Goal: Task Accomplishment & Management: Complete application form

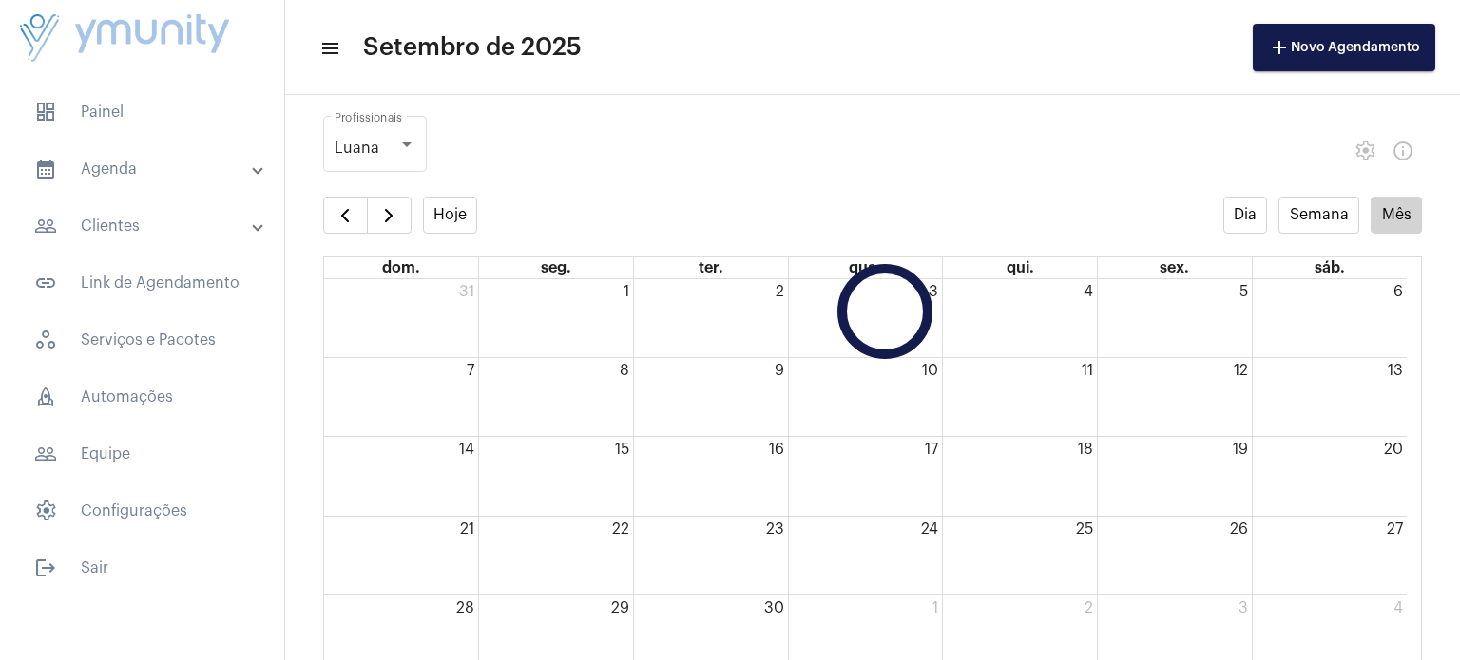
scroll to position [91, 0]
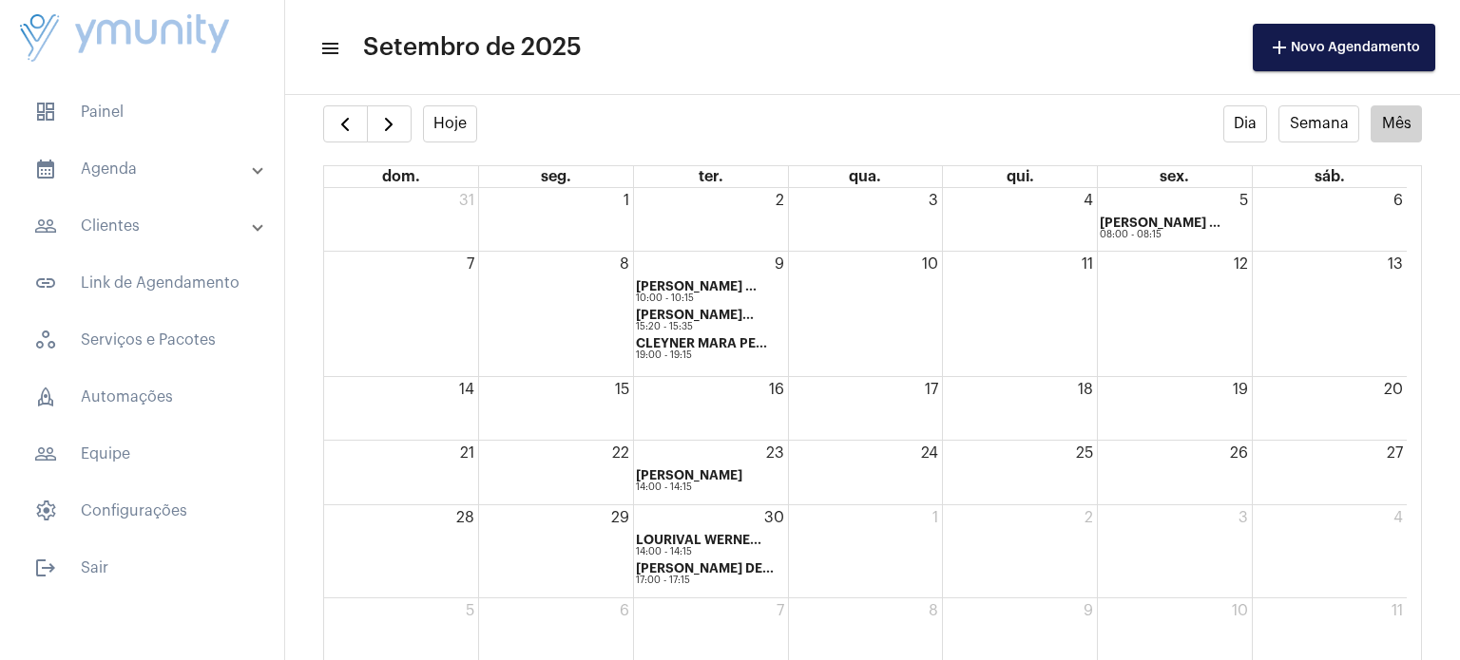
click at [889, 406] on div "17" at bounding box center [866, 408] width 154 height 63
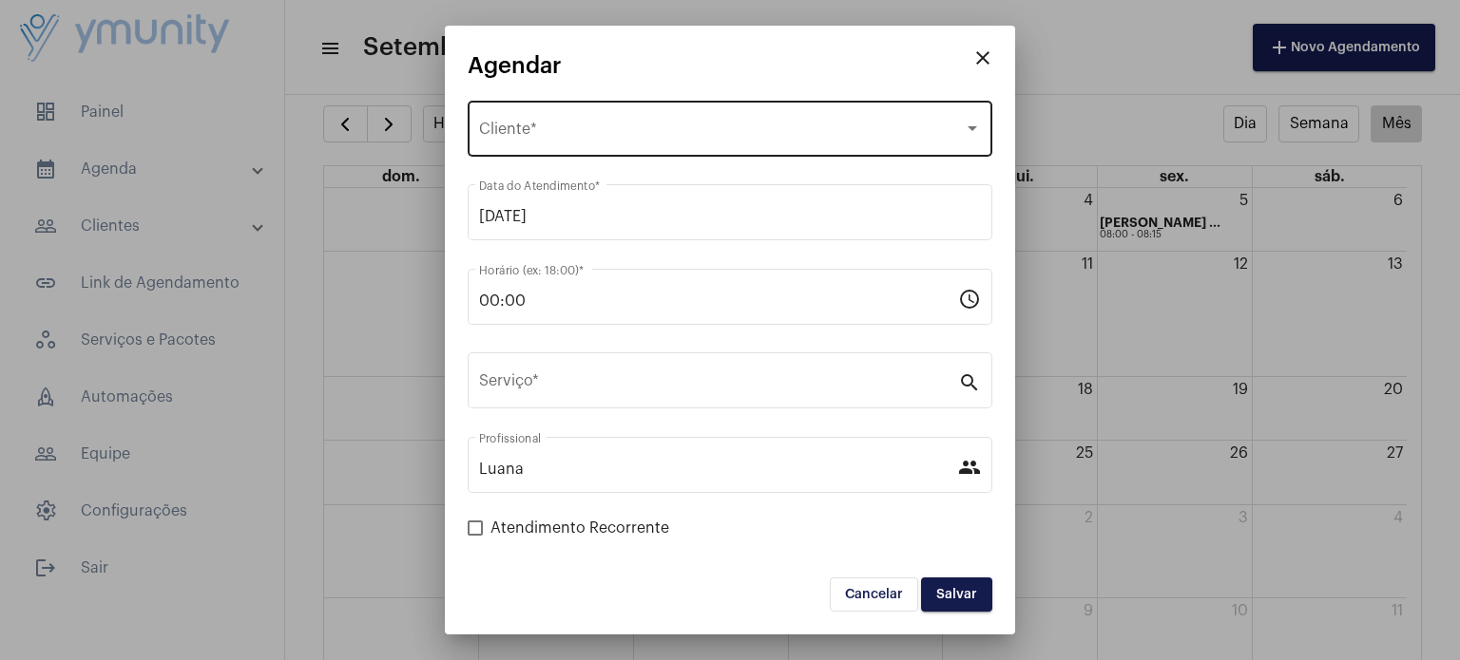
click at [745, 135] on div "Selecione o Cliente" at bounding box center [721, 132] width 485 height 17
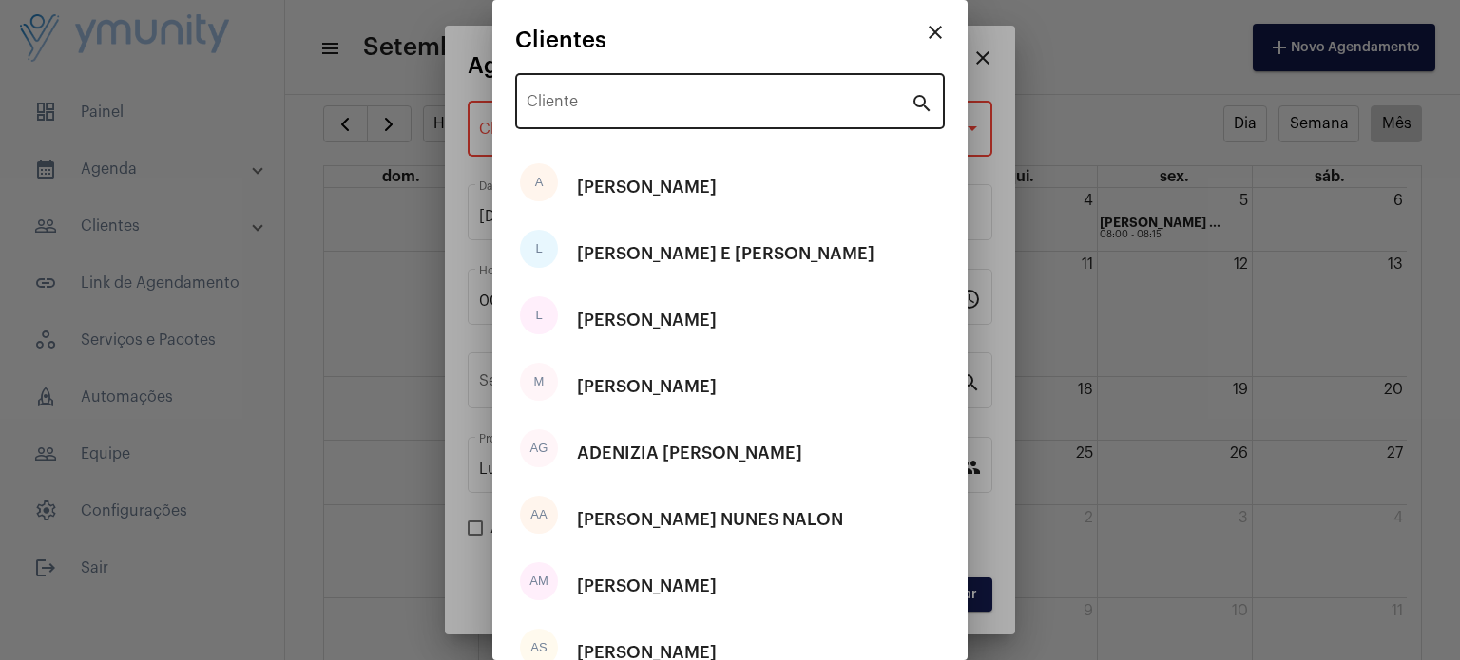
click at [745, 80] on div "Cliente" at bounding box center [718, 99] width 384 height 60
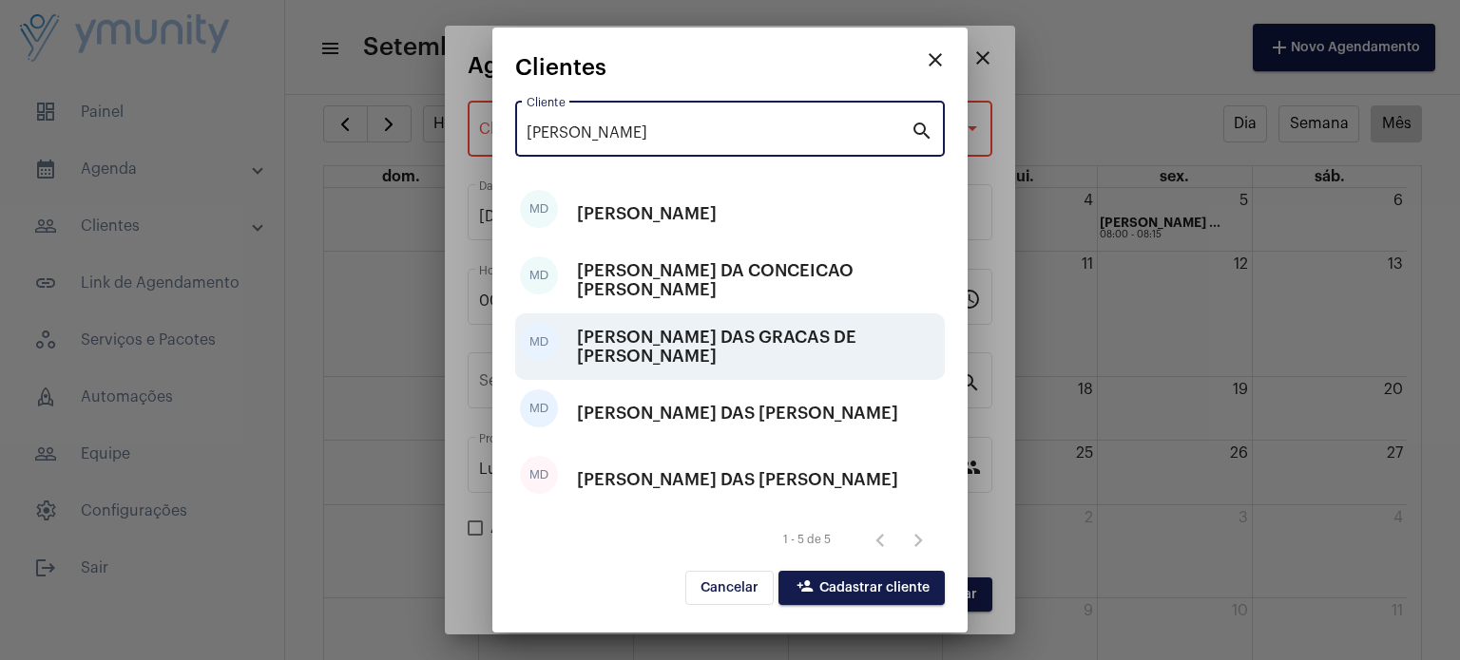
type input "[PERSON_NAME]"
click at [759, 353] on div "[PERSON_NAME] DAS GRACAS DE [PERSON_NAME]" at bounding box center [758, 346] width 363 height 57
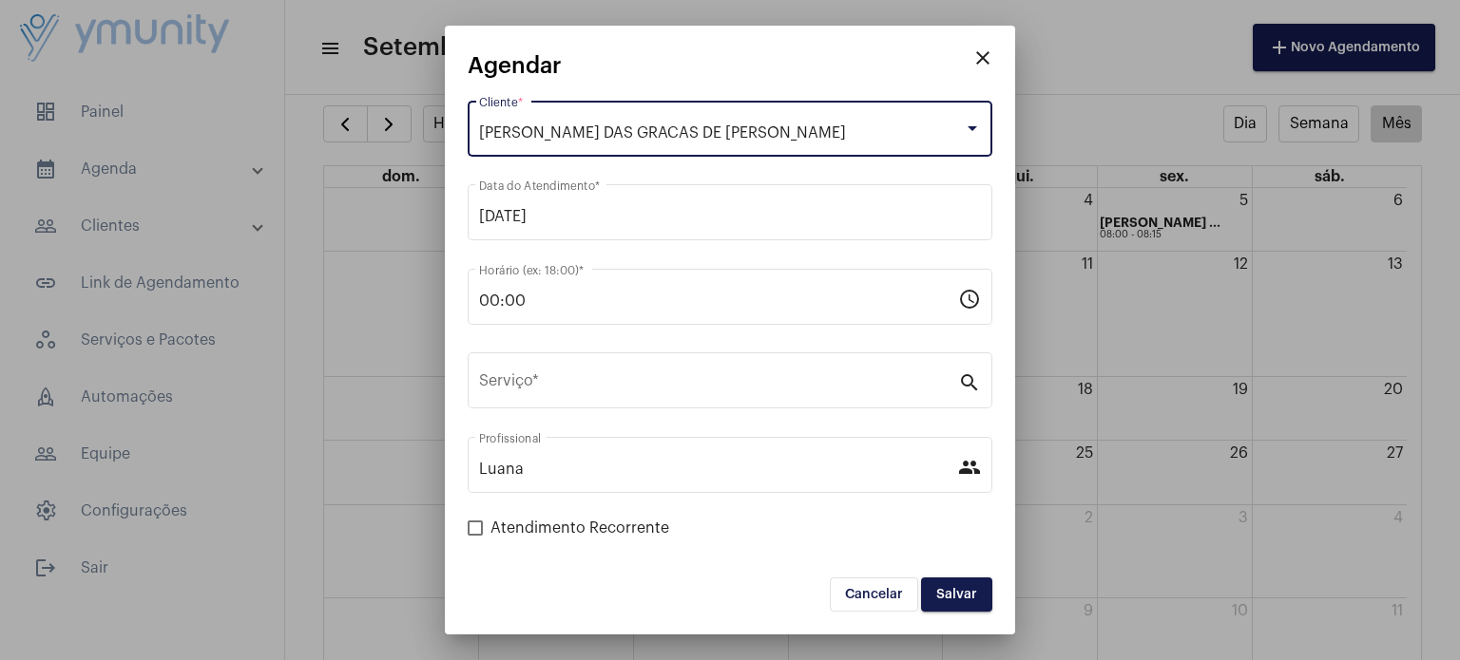
click at [772, 142] on div "[PERSON_NAME] DAS GRACAS DE [PERSON_NAME] *" at bounding box center [730, 127] width 502 height 60
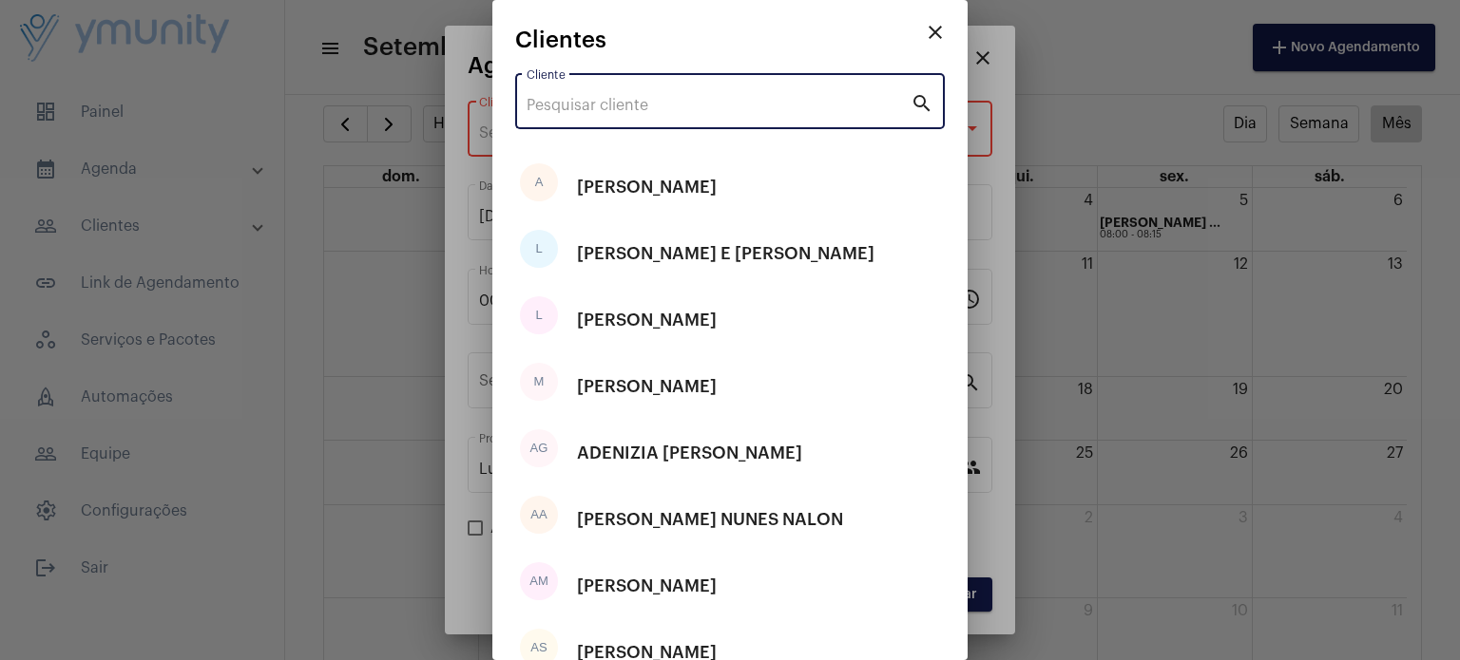
click at [760, 108] on input "Cliente" at bounding box center [718, 105] width 384 height 17
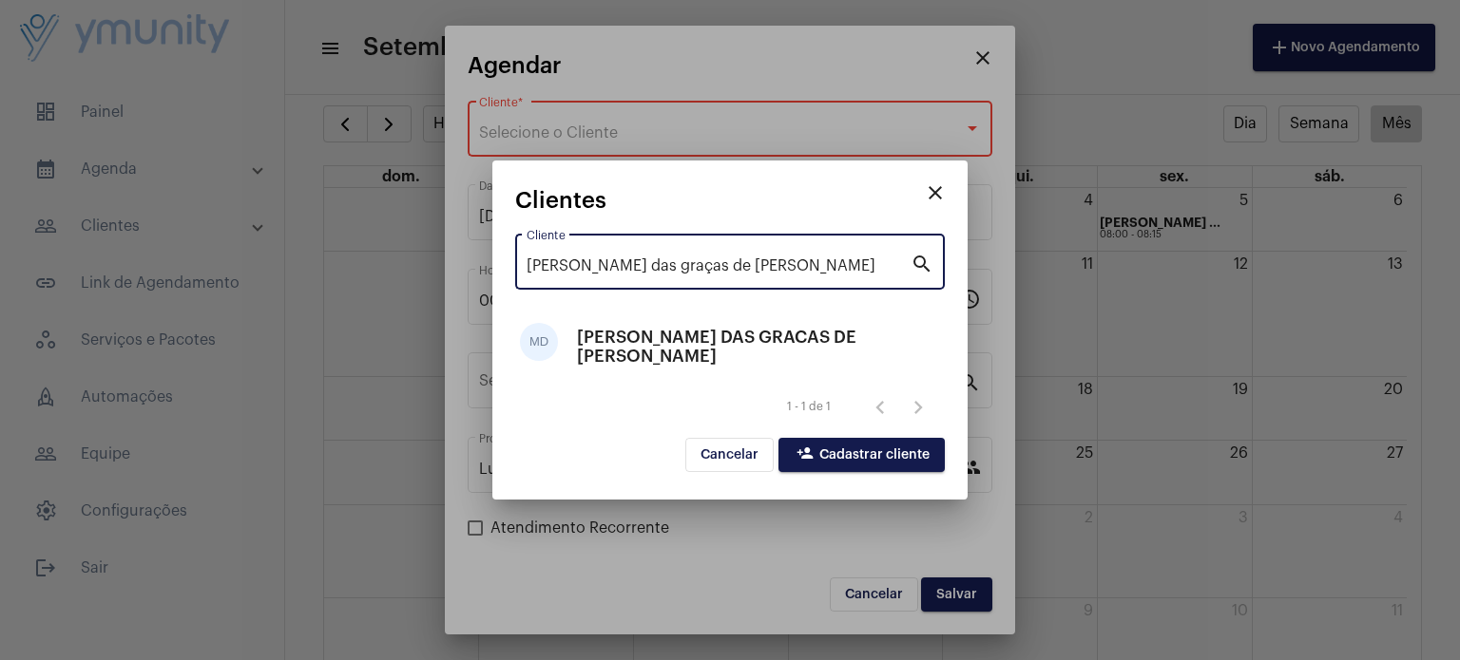
type input "[PERSON_NAME] das graças de [PERSON_NAME]"
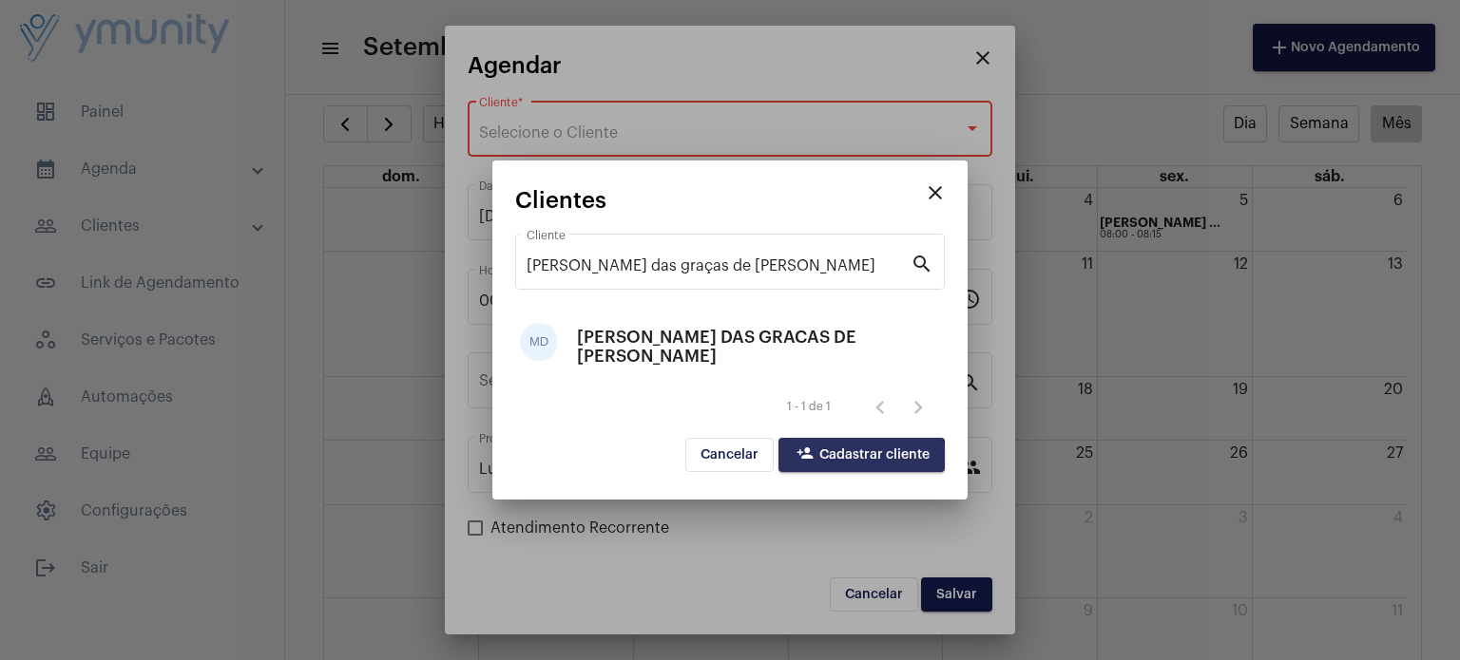
click at [832, 468] on button "person_add Cadastrar cliente" at bounding box center [861, 455] width 166 height 34
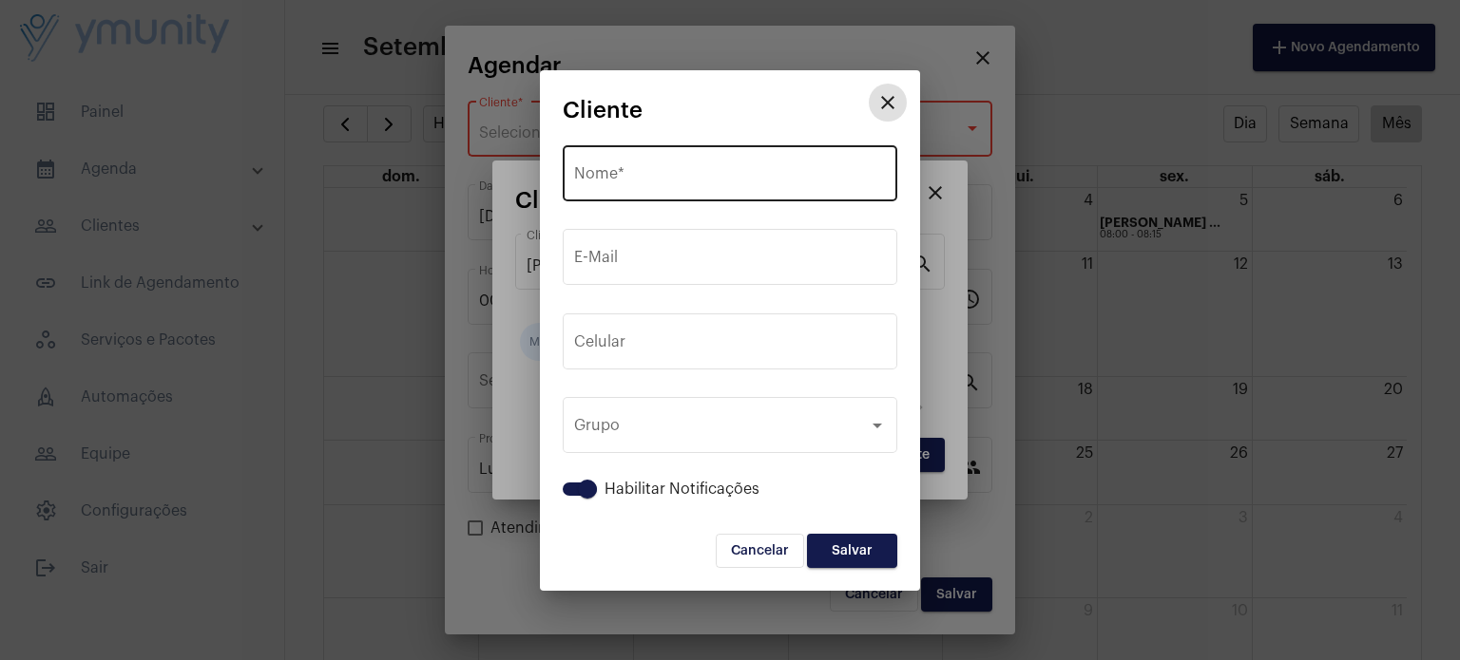
click at [698, 173] on input "Nome *" at bounding box center [730, 177] width 312 height 17
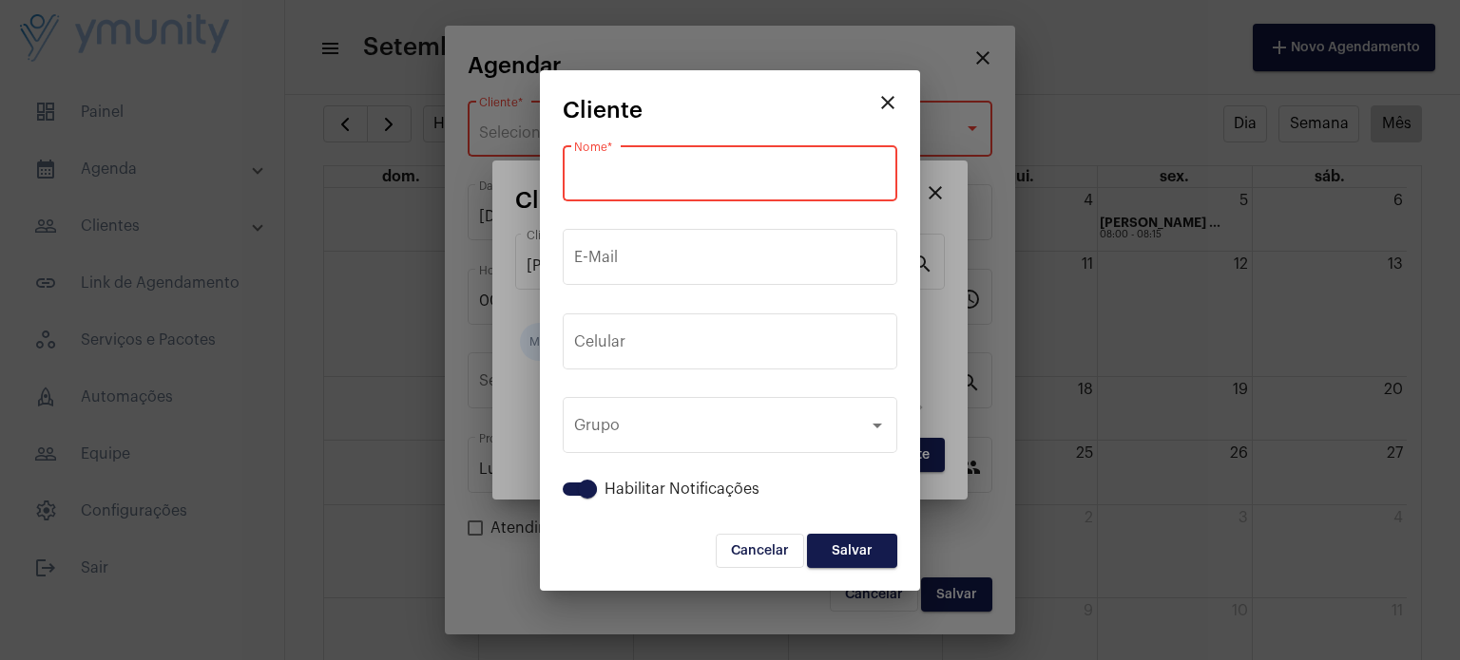
paste input "[PERSON_NAME] DAS GRACAS DE [PERSON_NAME]"
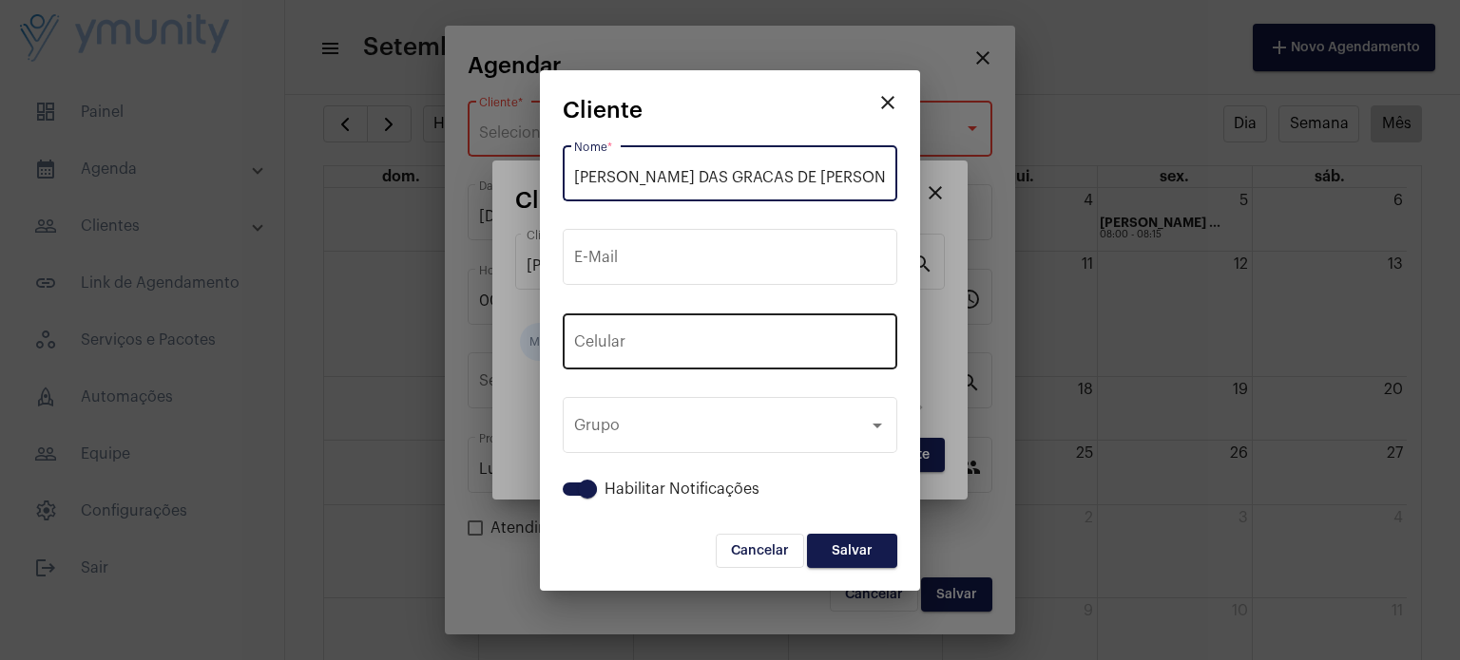
type input "[PERSON_NAME] DAS GRACAS DE [PERSON_NAME]"
click at [665, 356] on div "+55 Celular" at bounding box center [730, 340] width 312 height 60
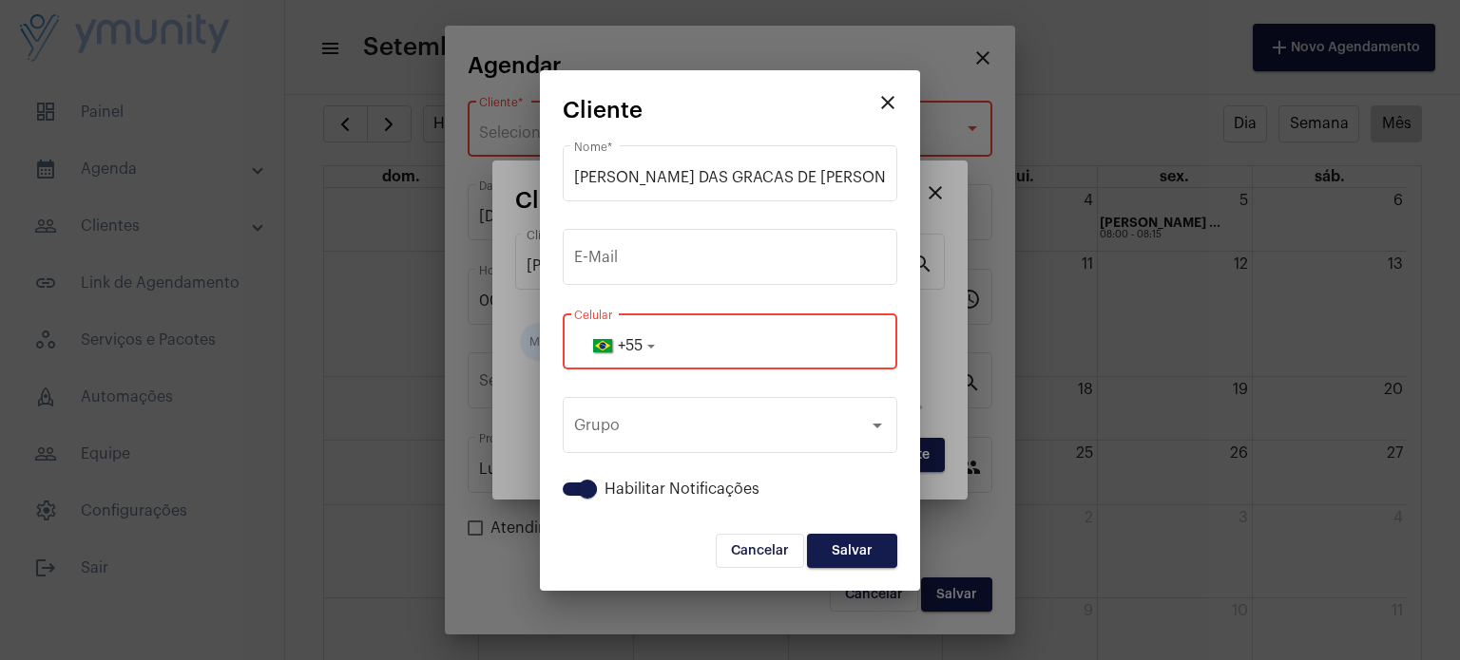
paste input "33991204927"
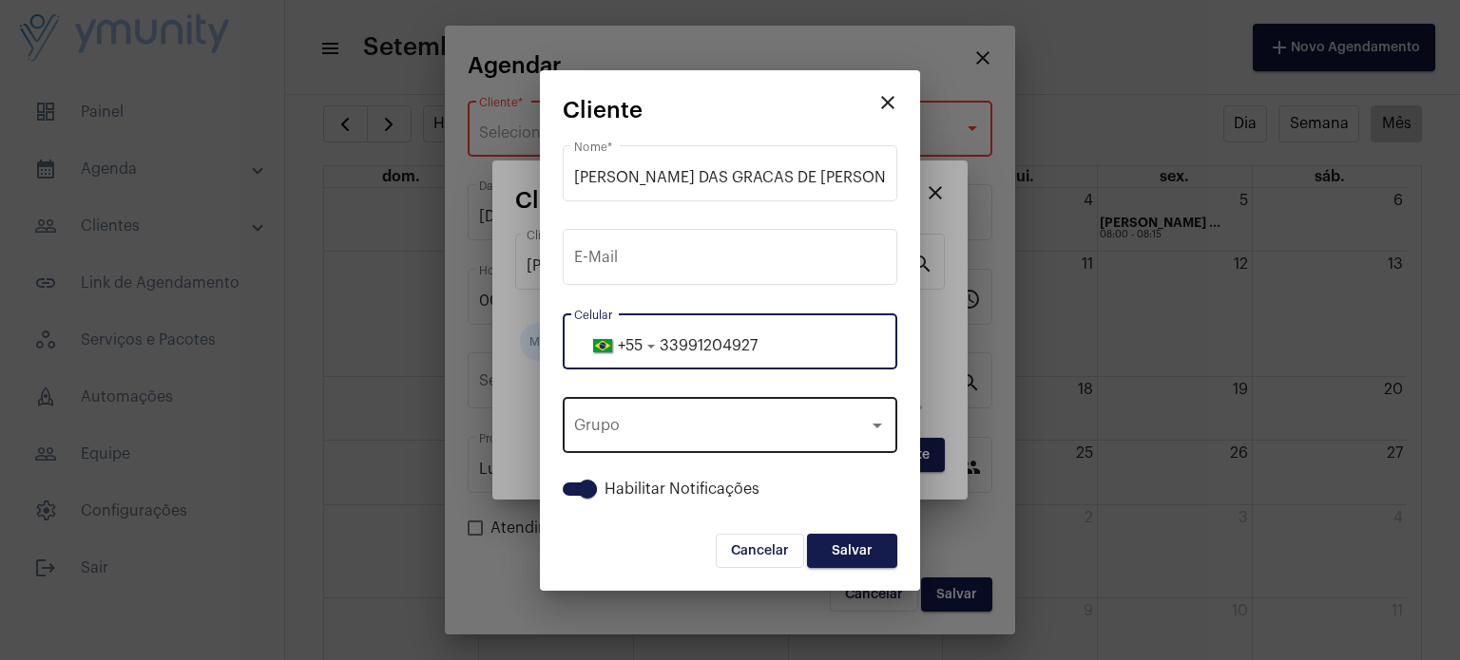
type input "33991204927"
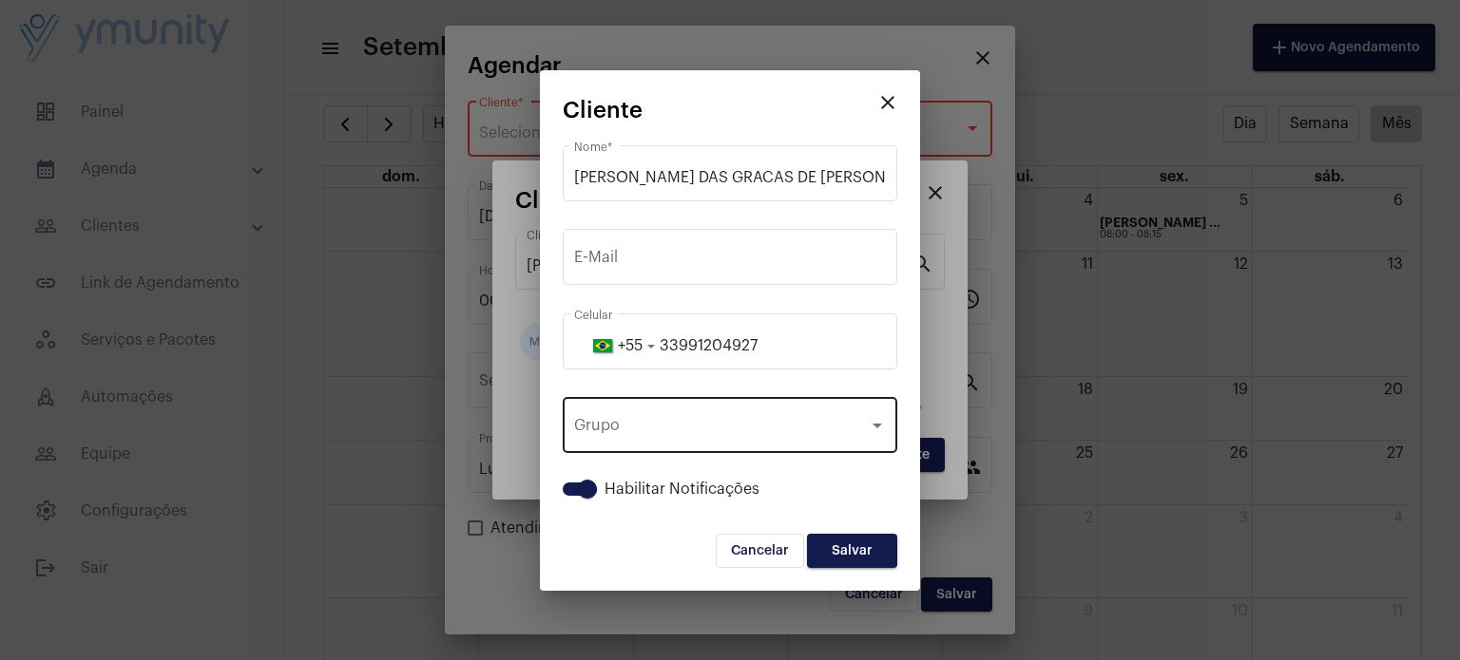
click at [878, 447] on div "Grupo Grupo" at bounding box center [730, 423] width 312 height 60
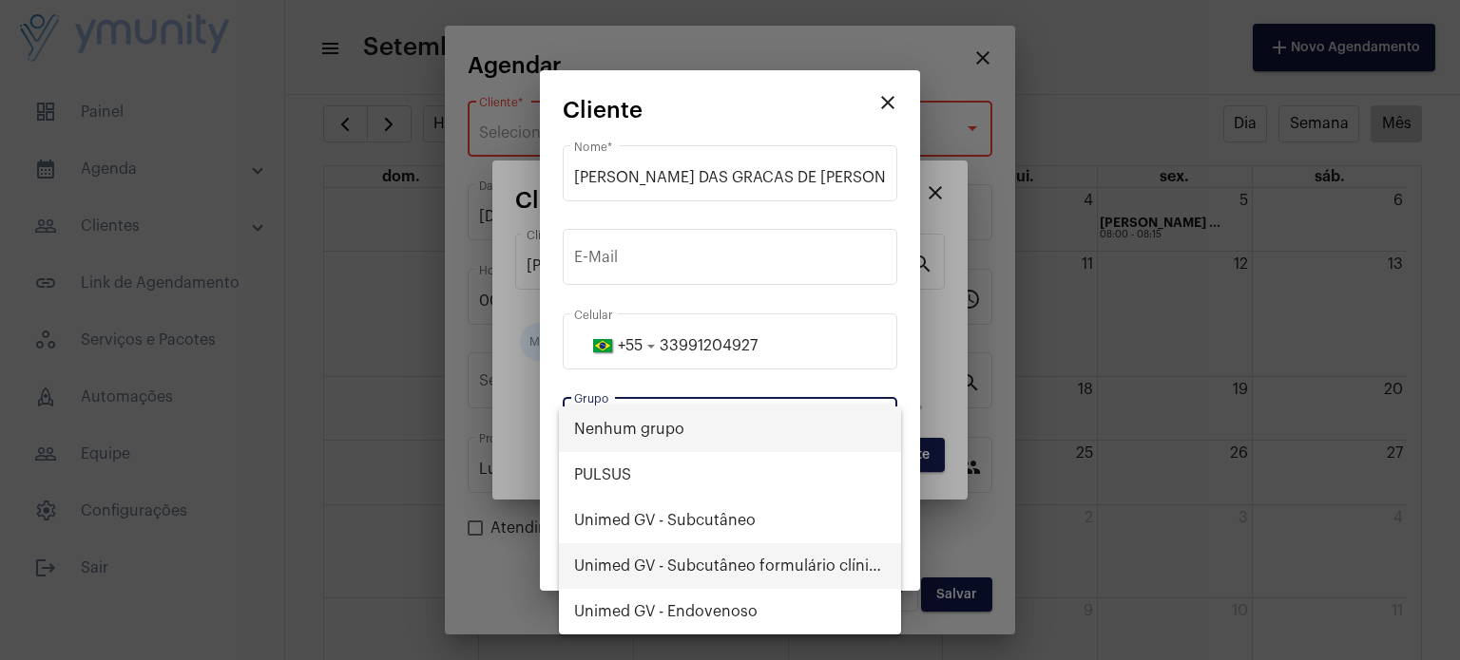
click at [730, 562] on span "Unimed GV - Subcutâneo formulário clínico" at bounding box center [730, 567] width 312 height 46
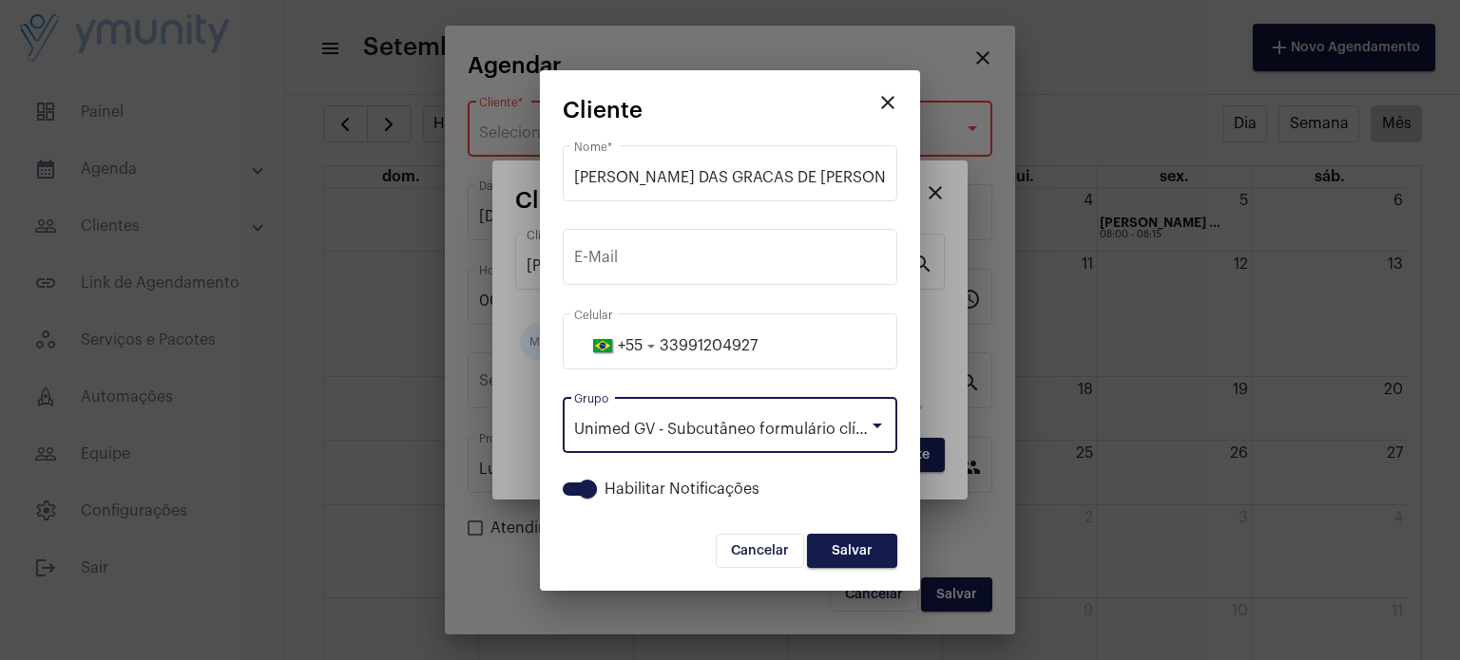
click at [868, 546] on span "Salvar" at bounding box center [851, 550] width 41 height 13
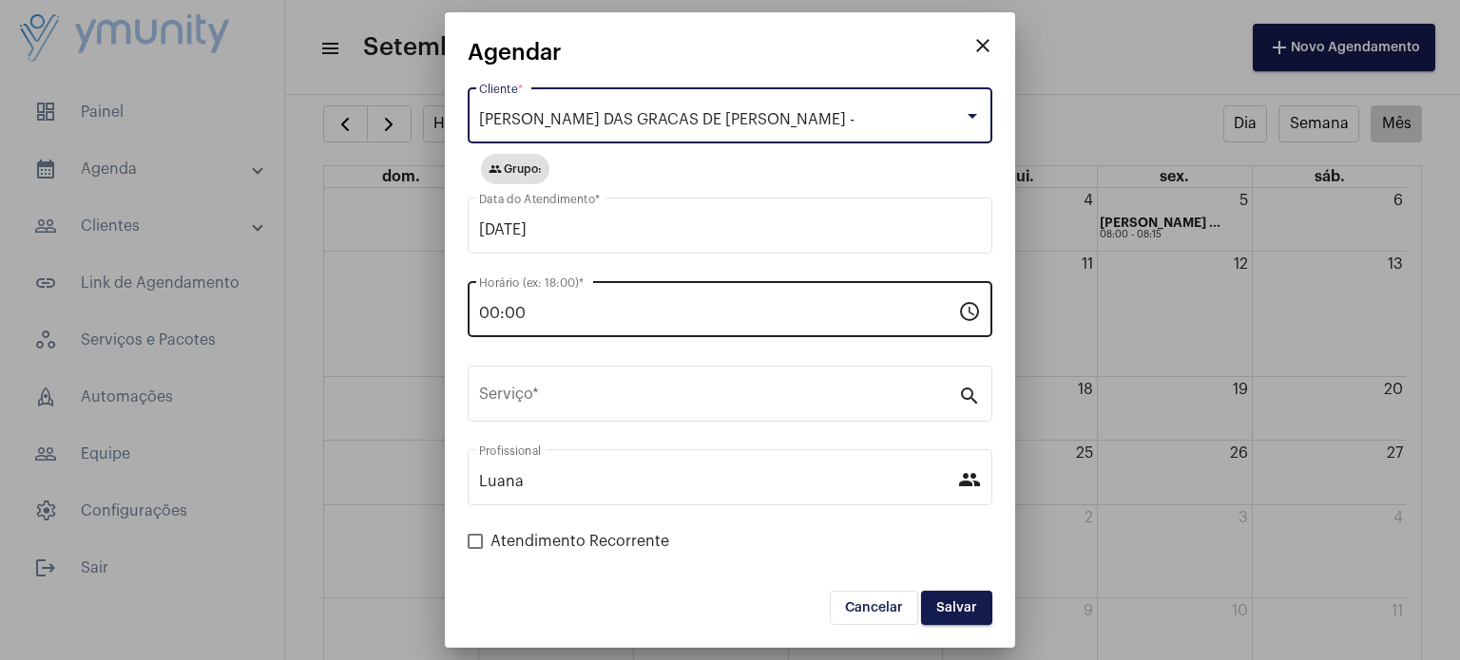
click at [581, 323] on div "00:00 Horário (ex: 18:00) *" at bounding box center [718, 307] width 479 height 60
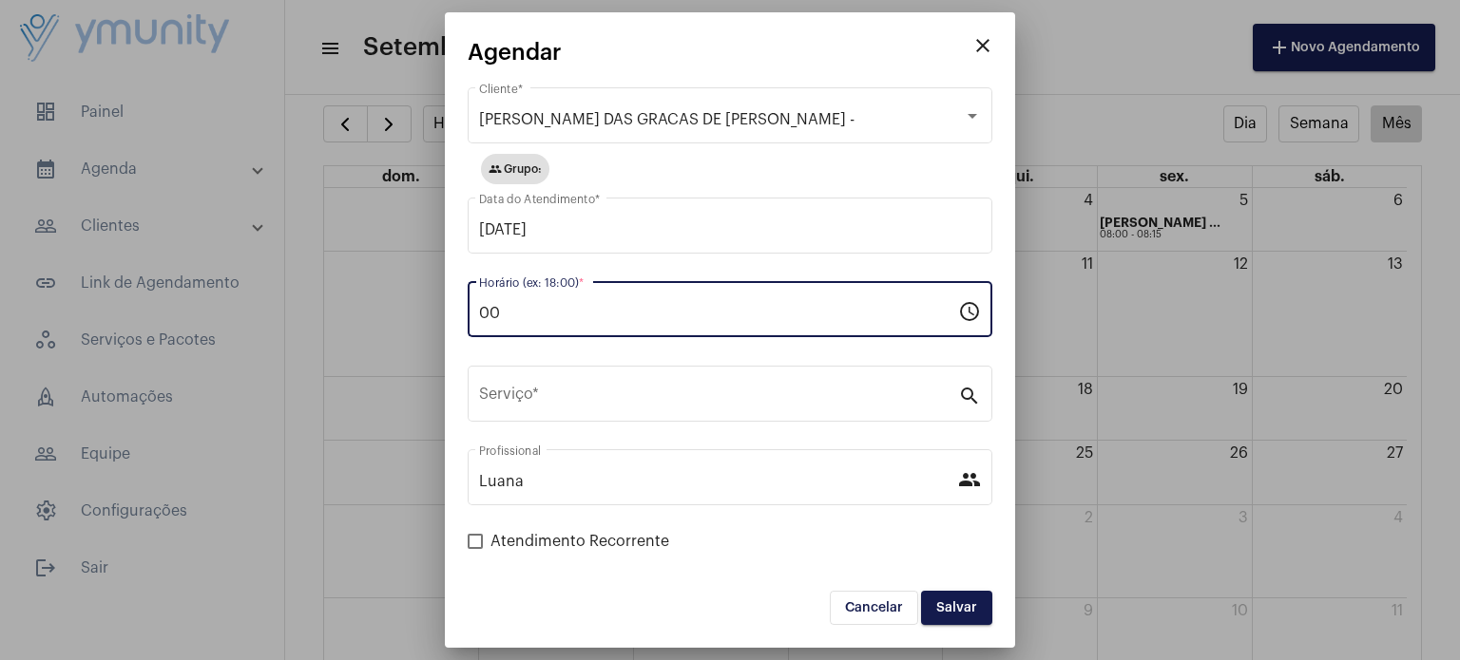
type input "0"
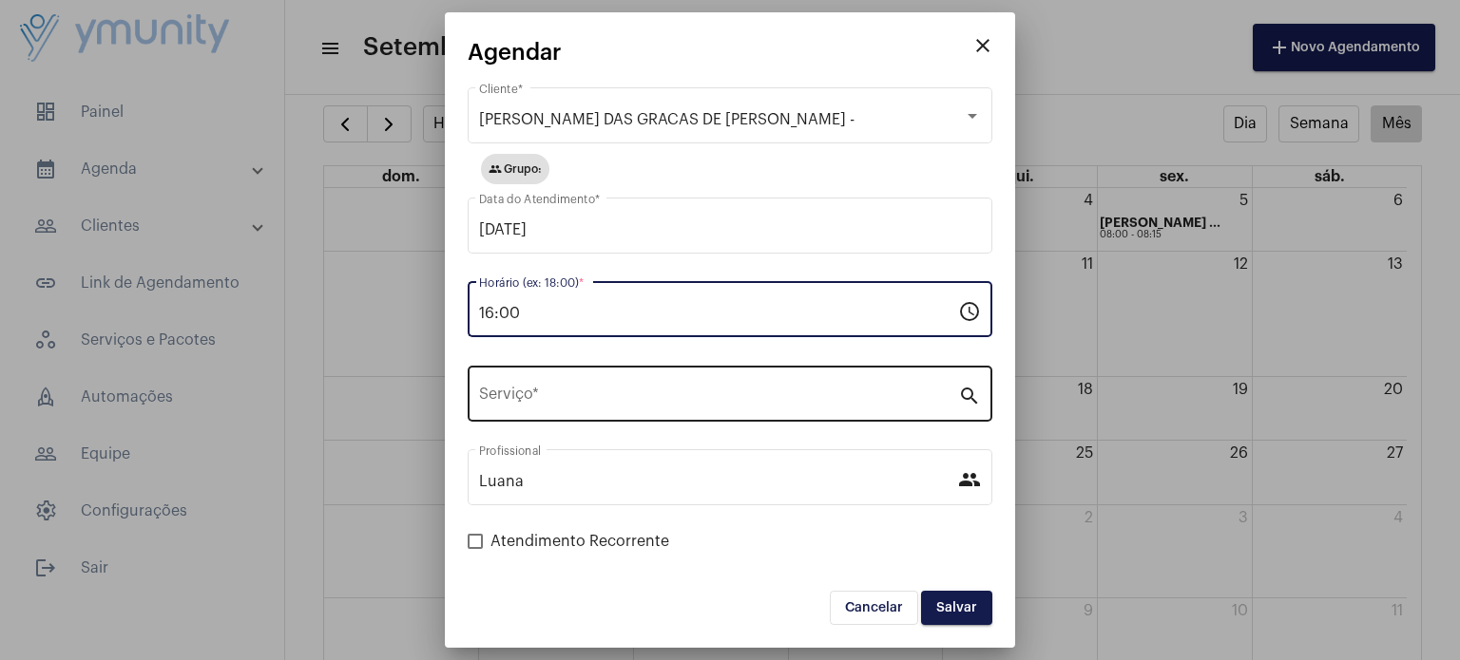
type input "16:00"
click at [610, 408] on div "Serviço *" at bounding box center [718, 392] width 479 height 60
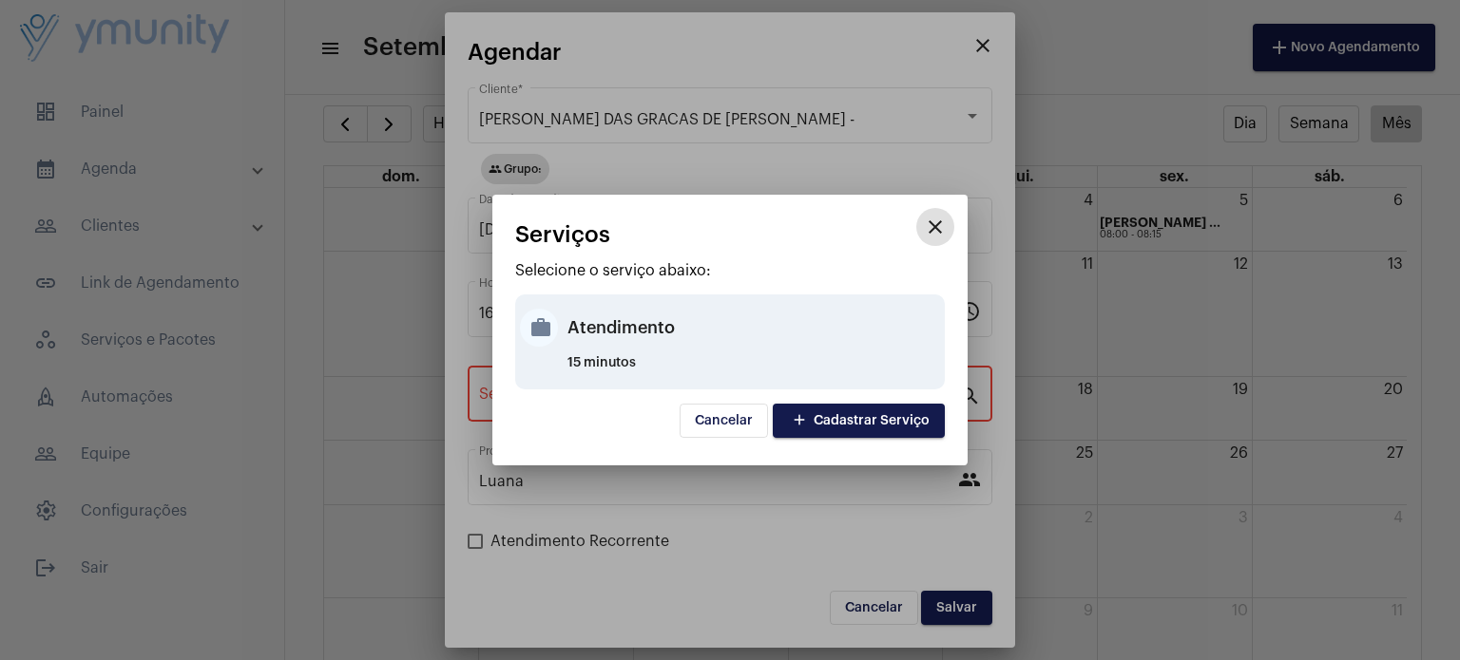
click at [626, 325] on div "Atendimento" at bounding box center [753, 327] width 372 height 57
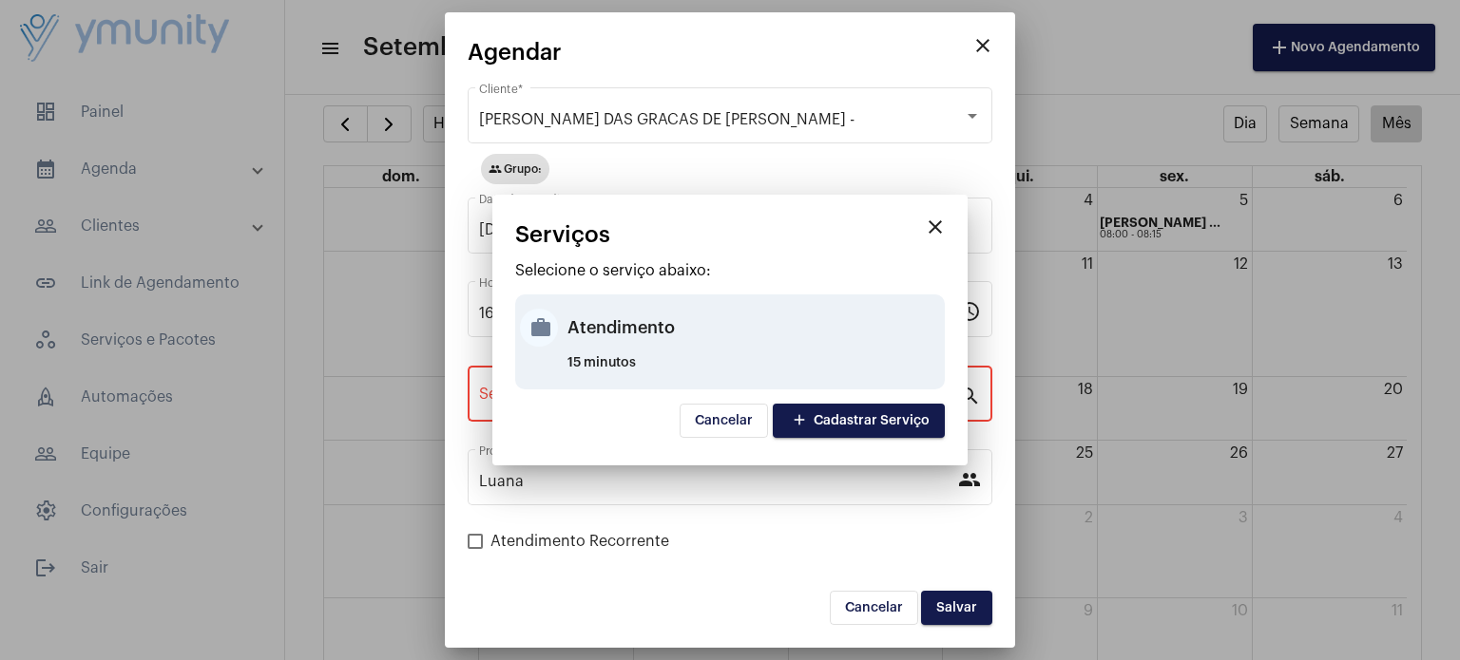
type input "Atendimento"
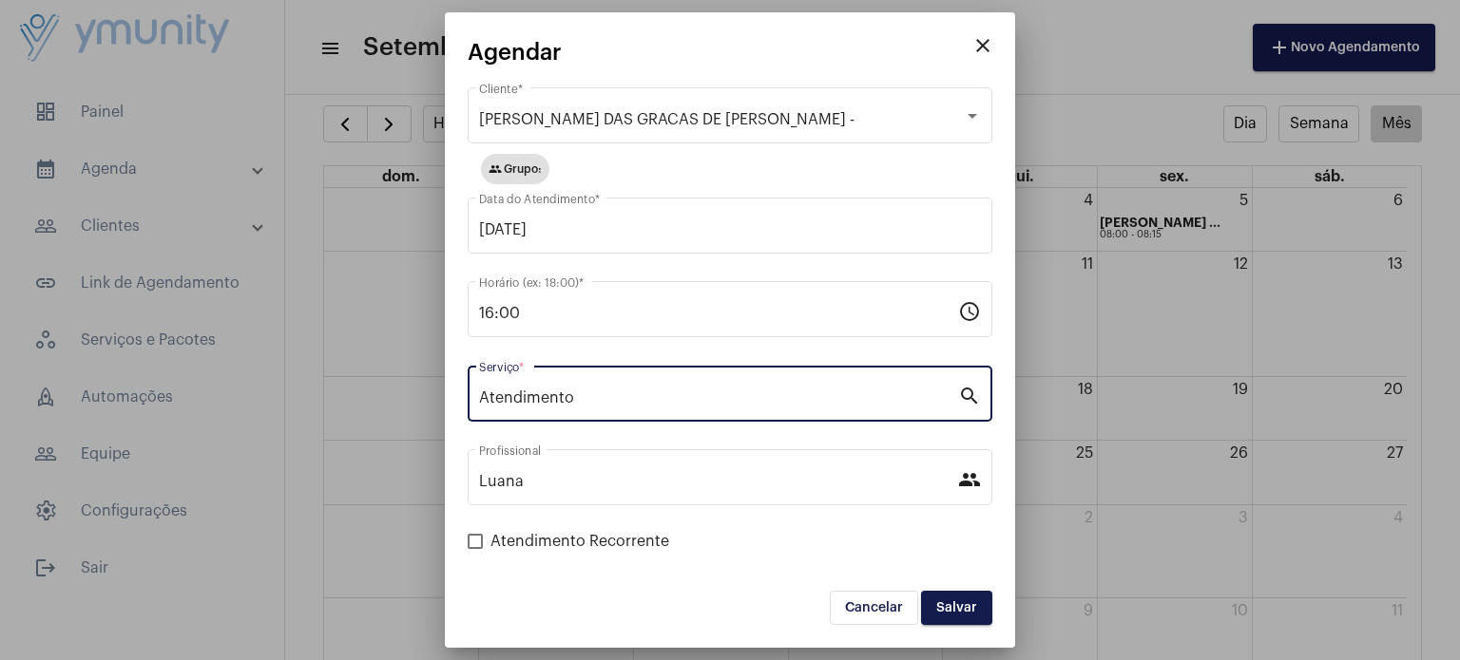
click at [956, 609] on span "Salvar" at bounding box center [956, 608] width 41 height 13
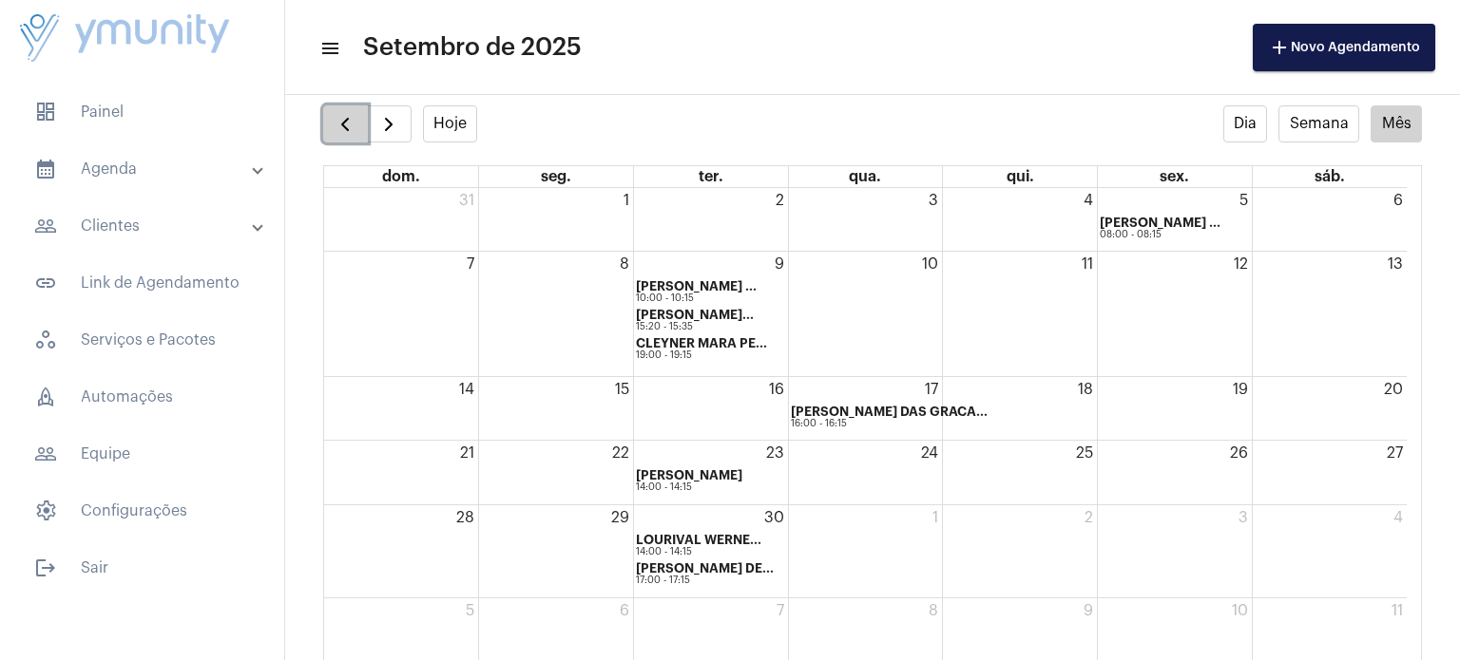
click at [346, 120] on span "button" at bounding box center [345, 124] width 23 height 23
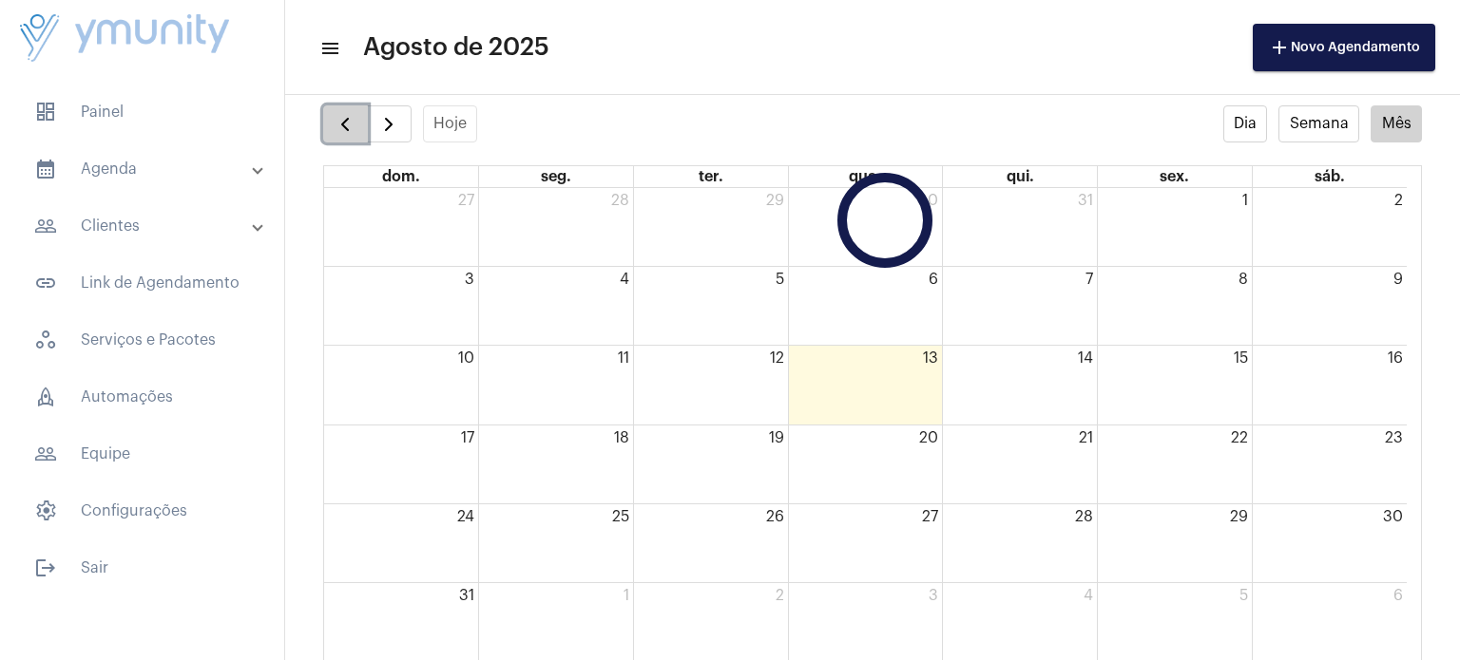
click at [346, 120] on span "button" at bounding box center [345, 124] width 23 height 23
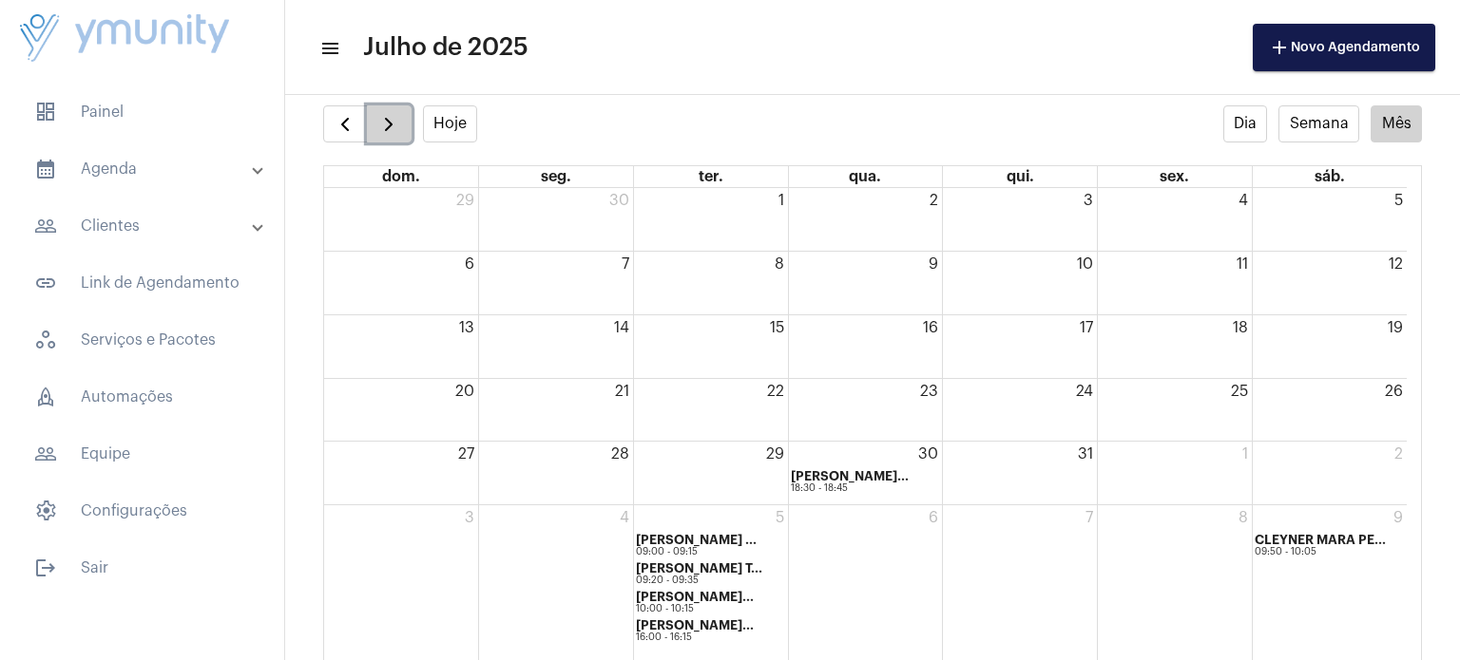
click at [380, 118] on span "button" at bounding box center [388, 124] width 23 height 23
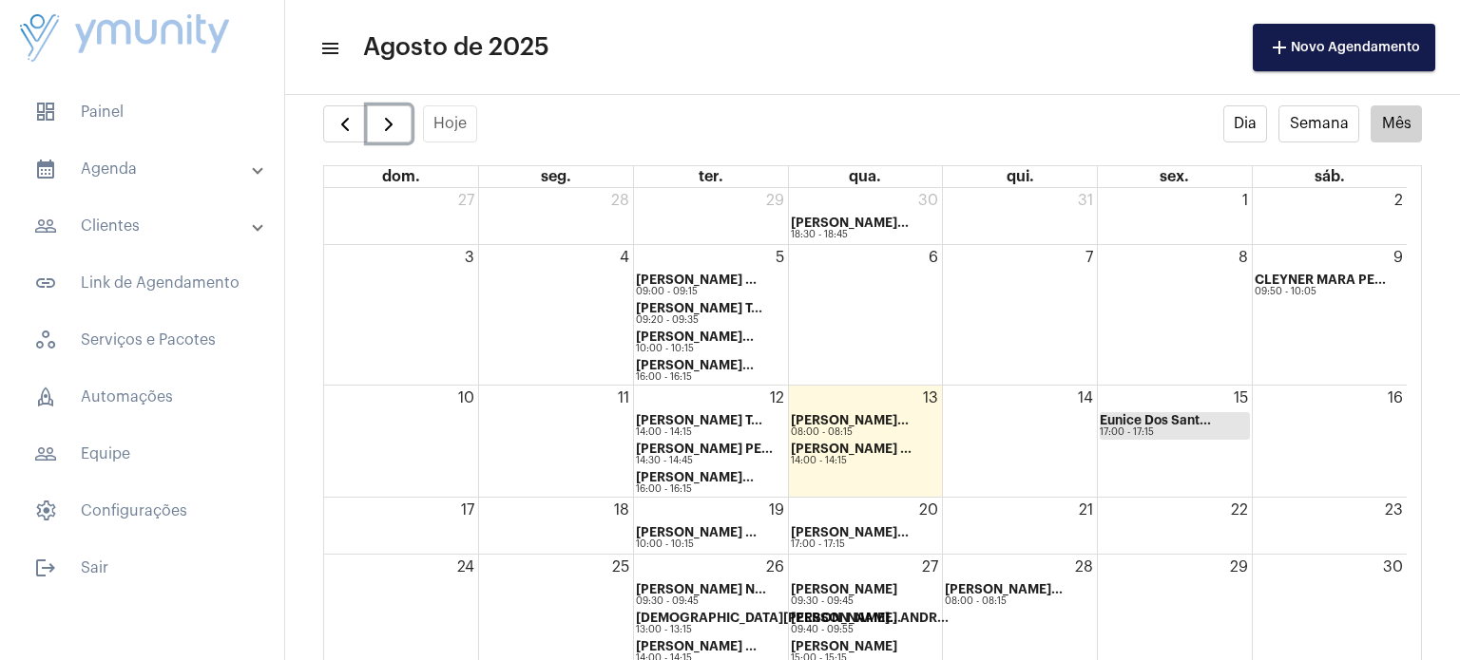
click at [1163, 421] on strong "Eunice Dos Sant..." at bounding box center [1154, 420] width 111 height 12
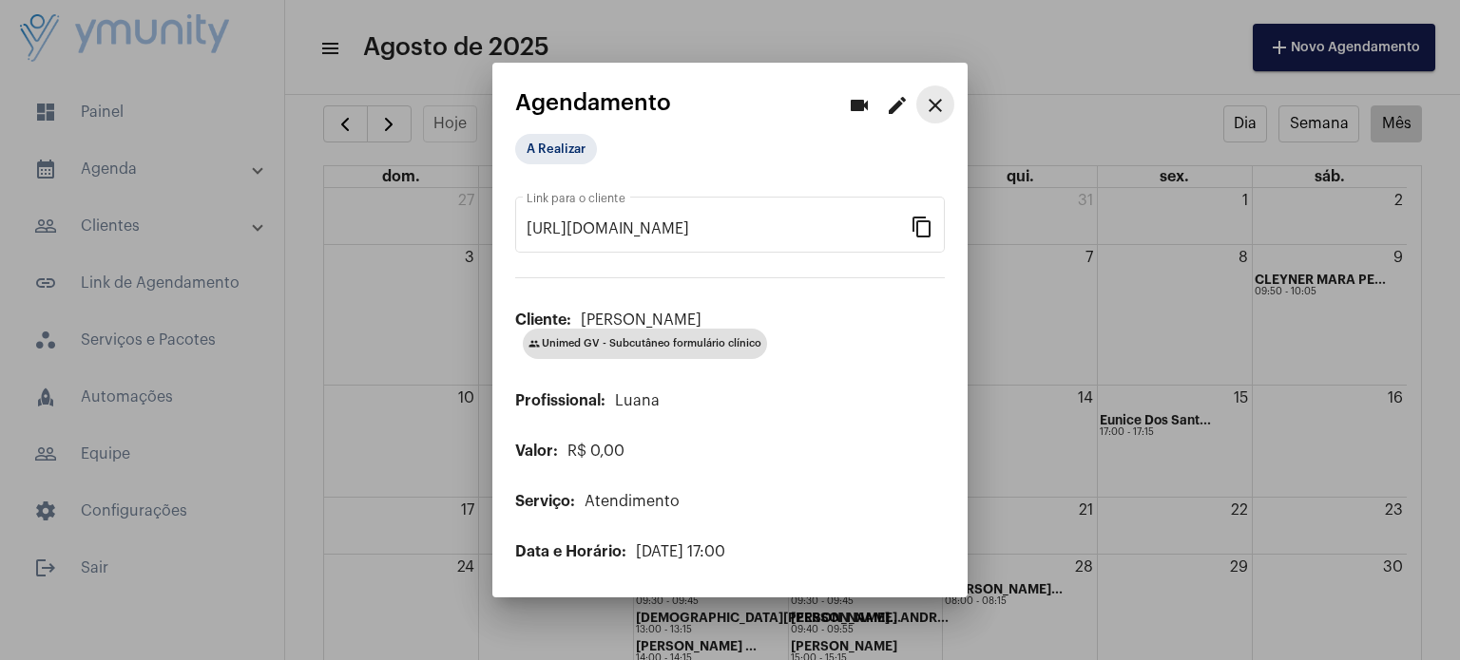
click at [937, 105] on mat-icon "close" at bounding box center [935, 105] width 23 height 23
